Goal: Navigation & Orientation: Find specific page/section

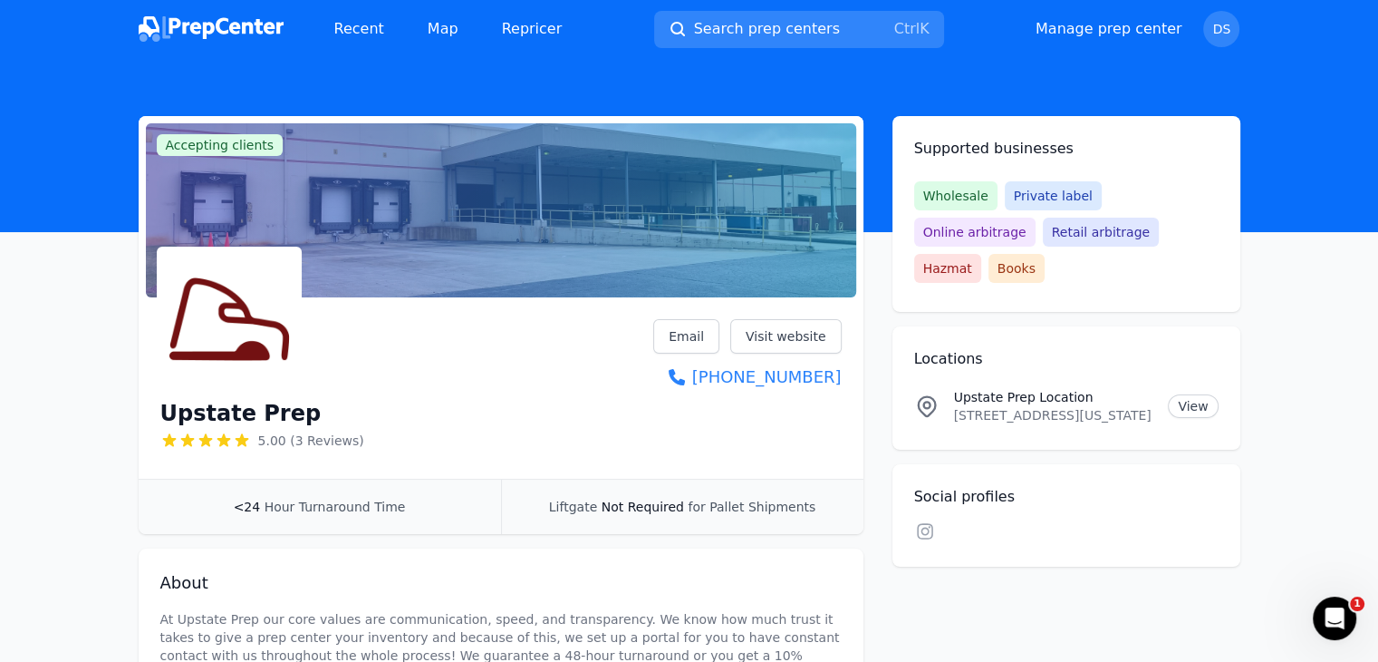
click at [239, 23] on img at bounding box center [211, 28] width 145 height 25
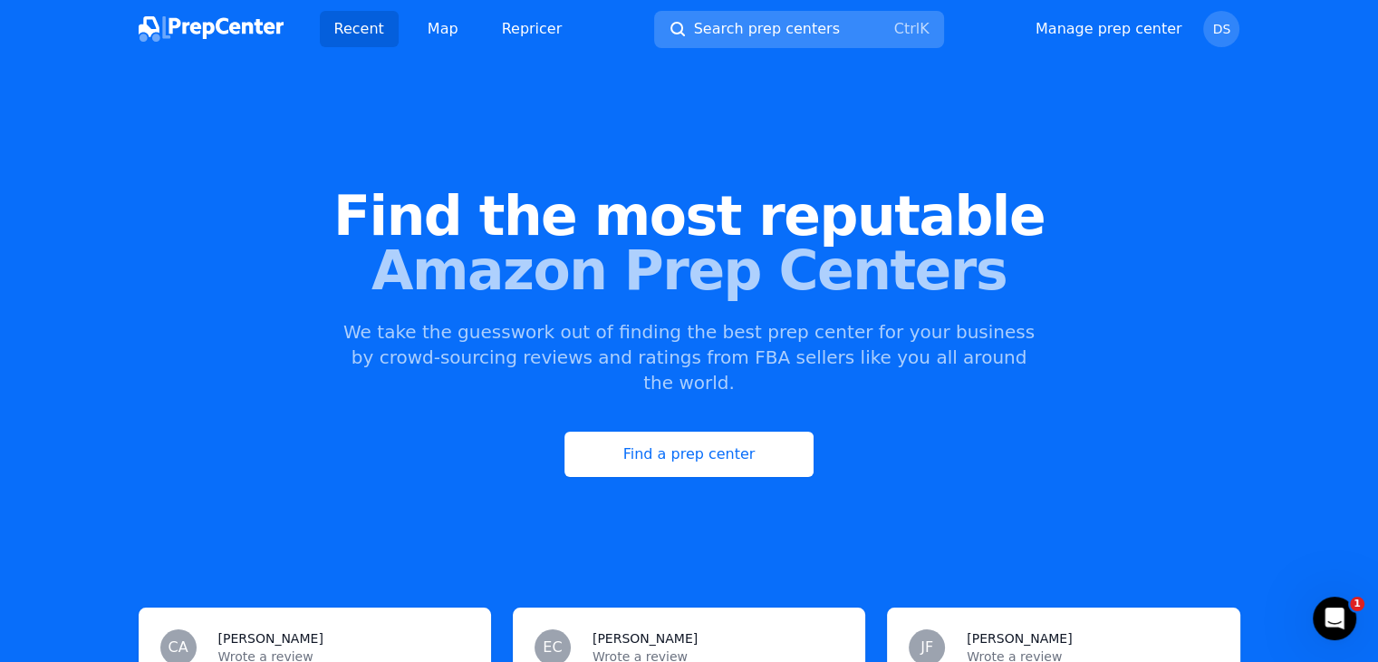
click at [817, 36] on span "Search prep centers" at bounding box center [767, 29] width 146 height 22
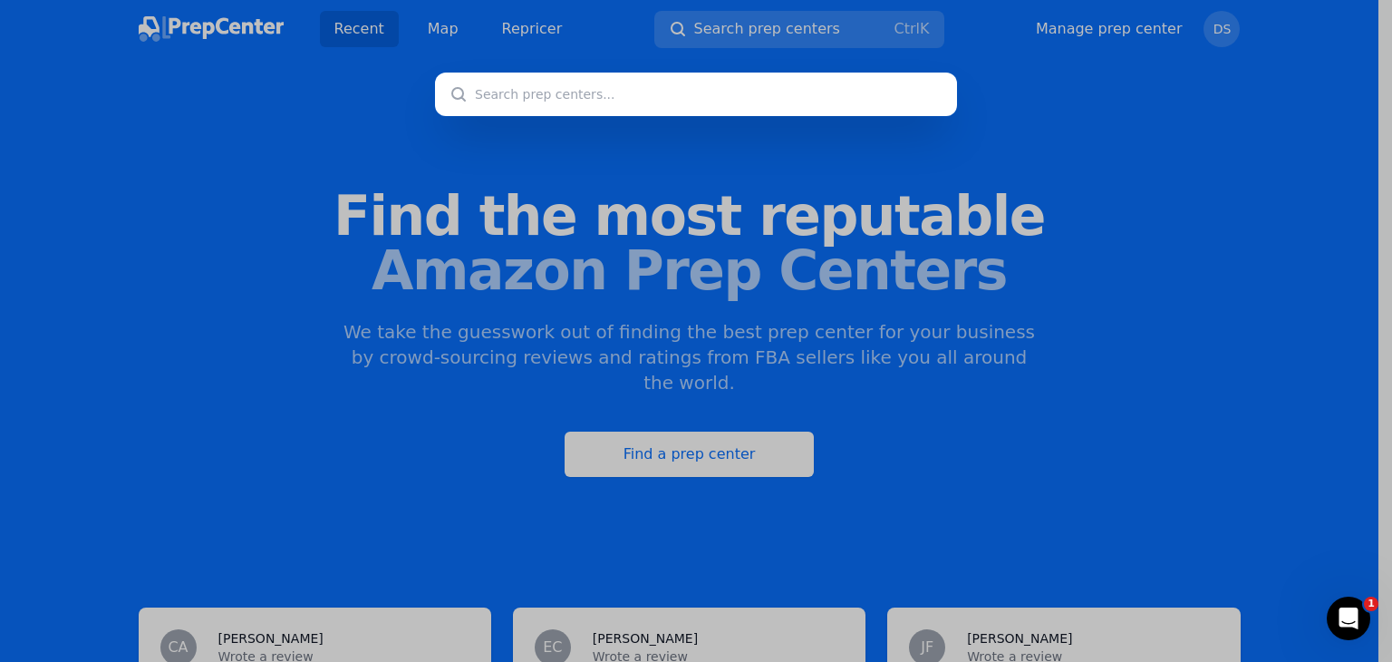
click at [421, 34] on div at bounding box center [696, 331] width 1392 height 662
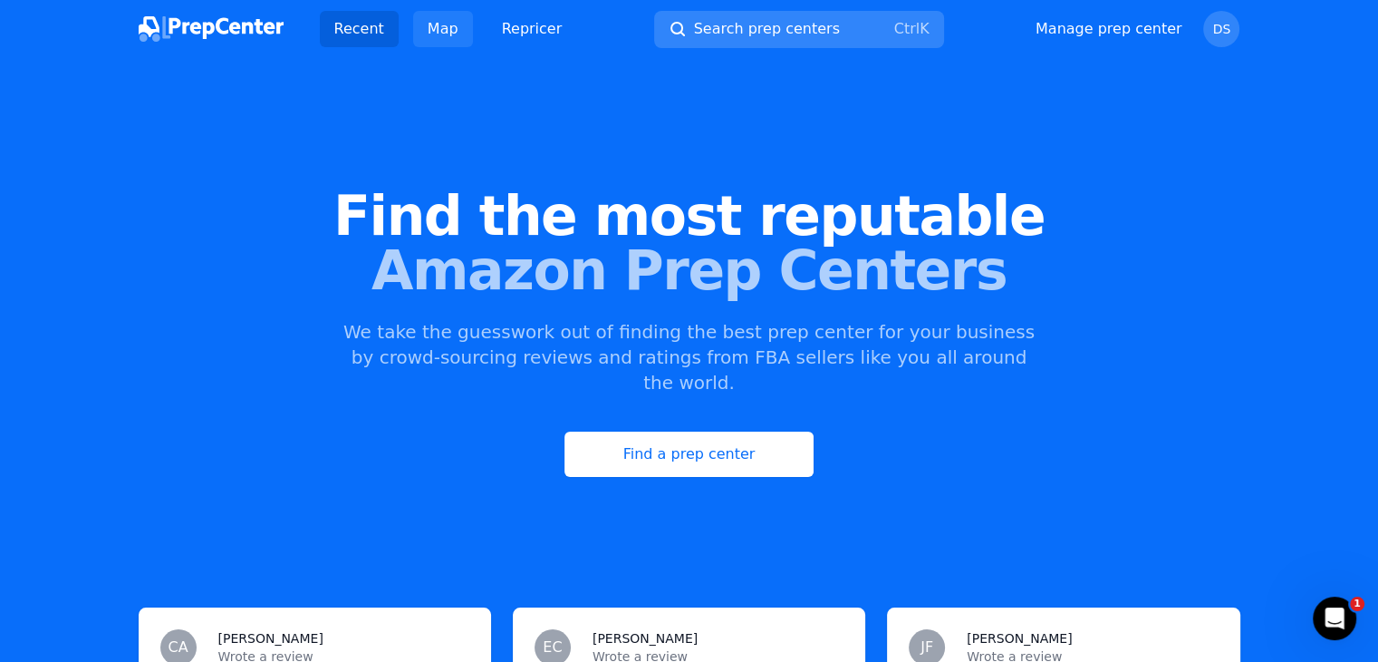
click at [430, 26] on link "Map" at bounding box center [443, 29] width 60 height 36
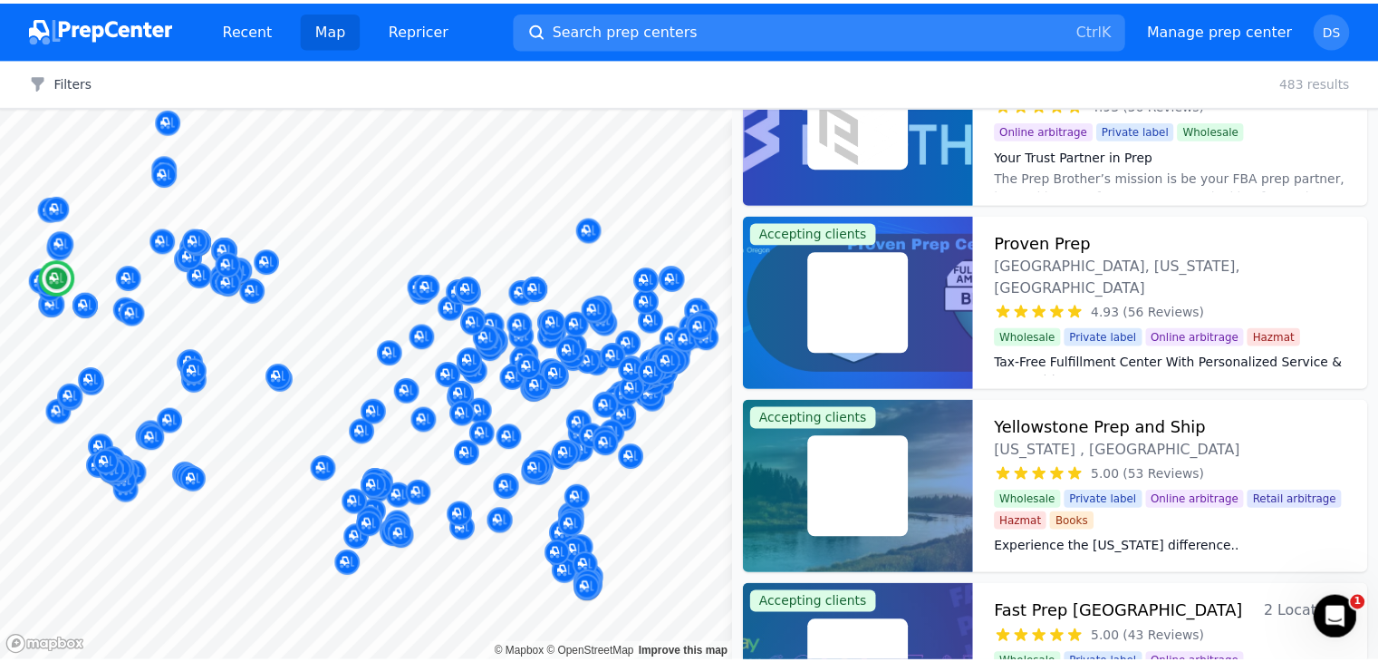
scroll to position [1087, 0]
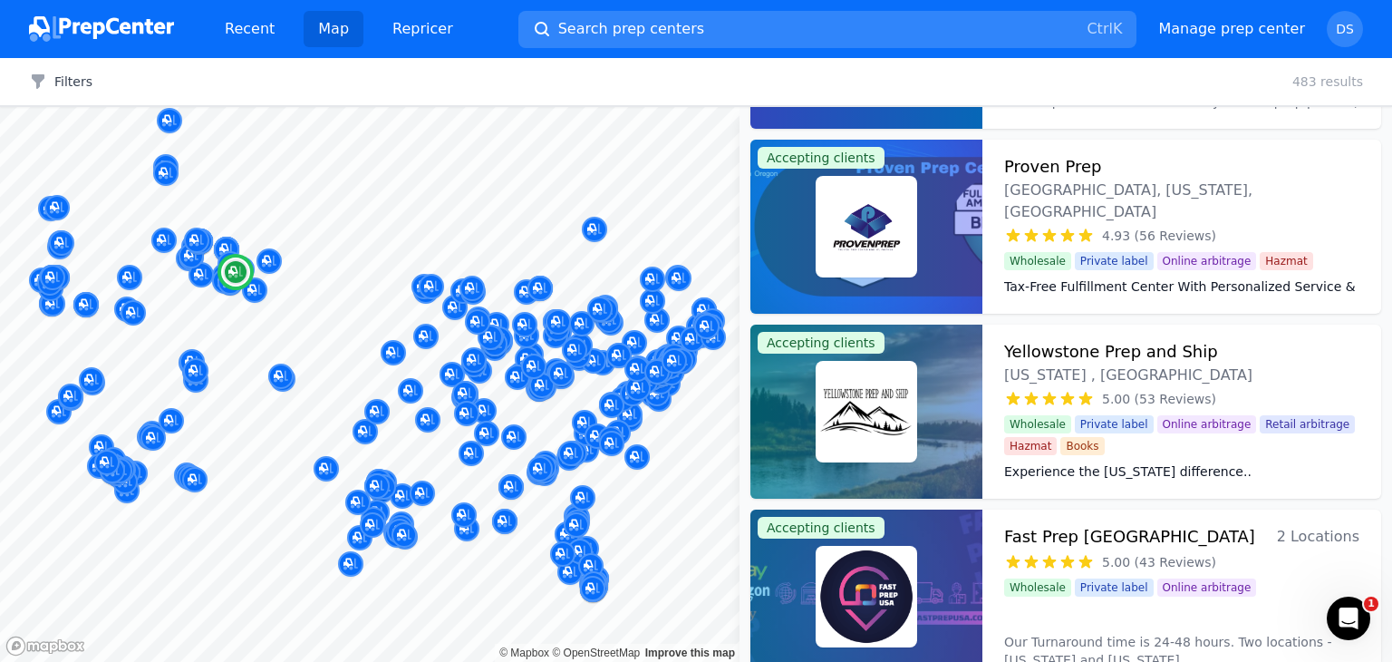
click at [1033, 345] on h3 "Yellowstone Prep and Ship" at bounding box center [1111, 351] width 214 height 25
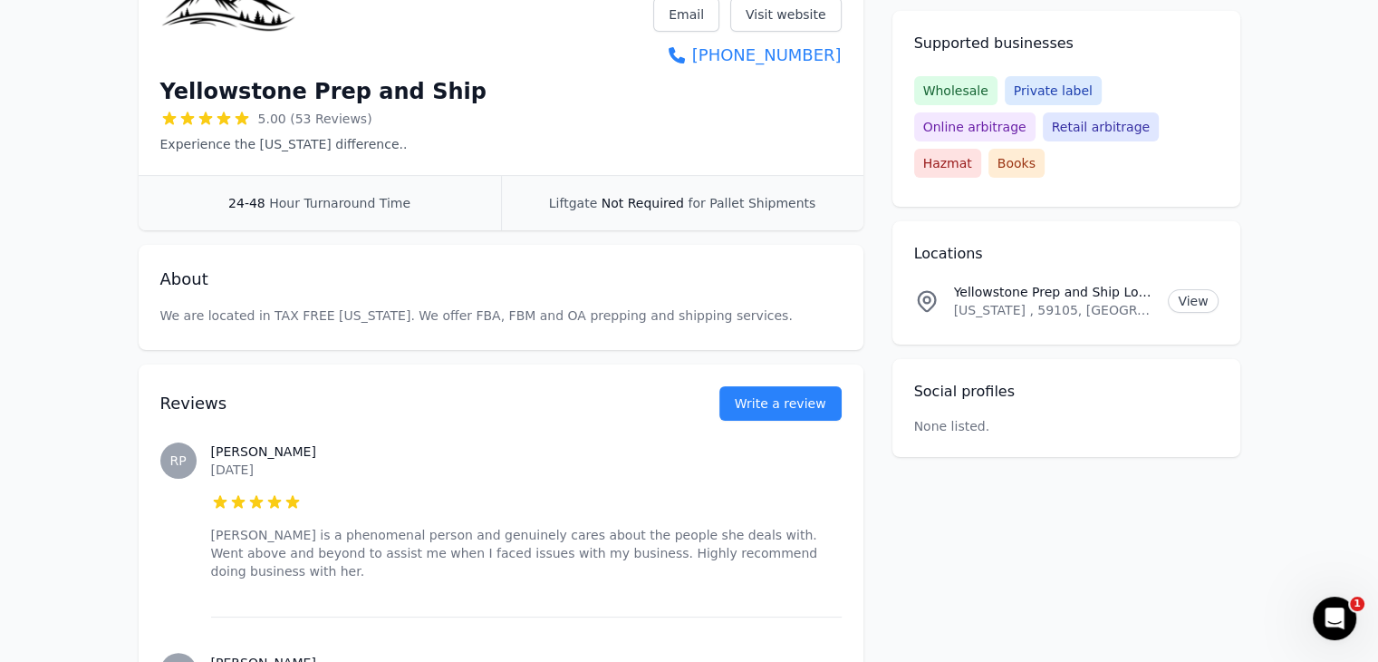
scroll to position [272, 0]
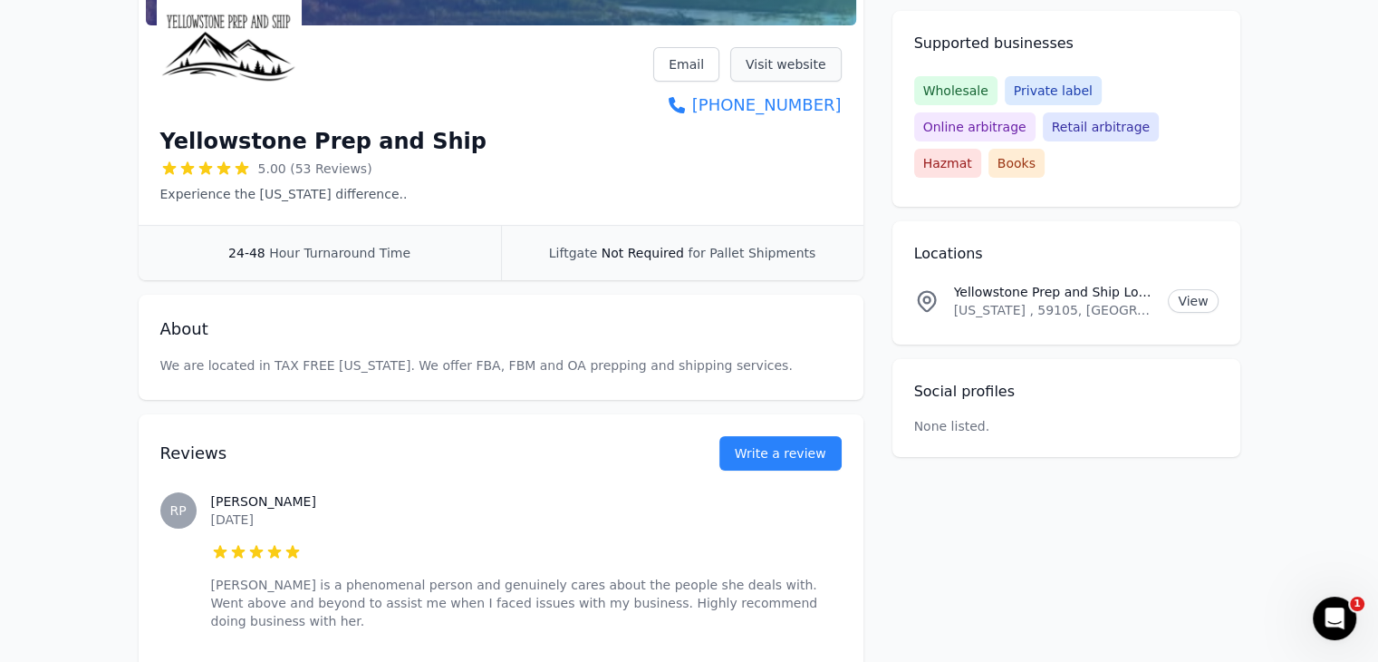
click at [803, 62] on link "Visit website" at bounding box center [785, 64] width 111 height 34
